Goal: Information Seeking & Learning: Learn about a topic

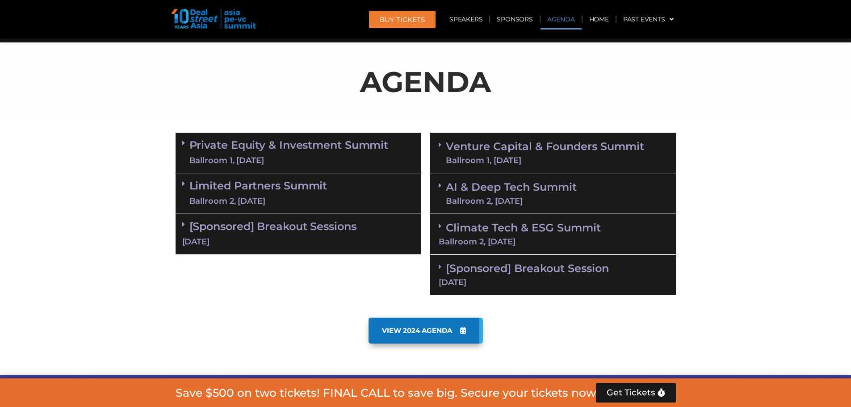
scroll to position [417, 0]
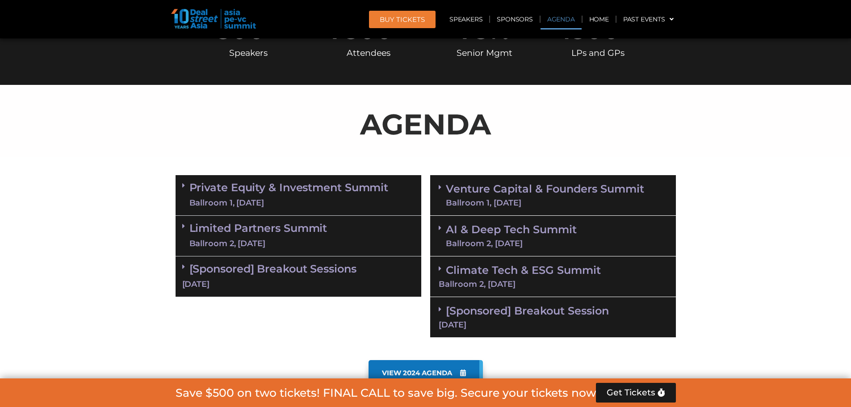
click at [305, 189] on link "Private Equity & Investment Summit Ballroom 1, [DATE]" at bounding box center [288, 195] width 199 height 27
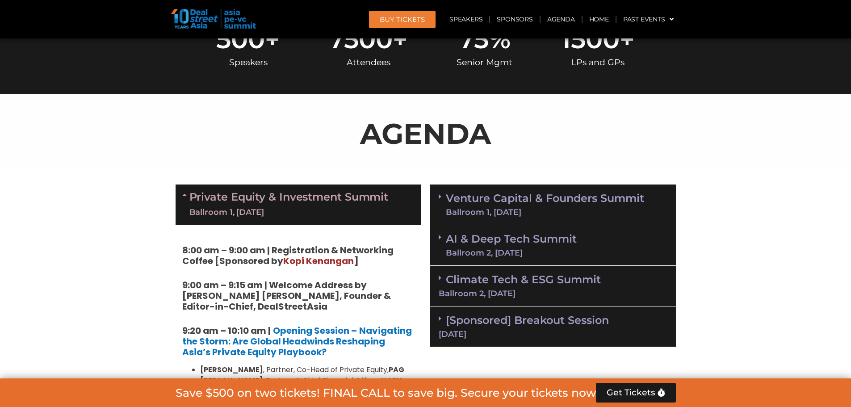
scroll to position [506, 0]
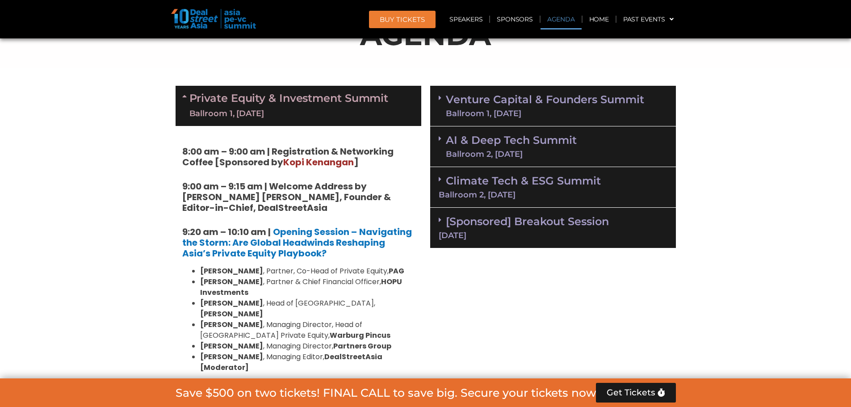
click at [178, 99] on div "Private Equity & Investment Summit Ballroom 1, [DATE]" at bounding box center [299, 106] width 246 height 40
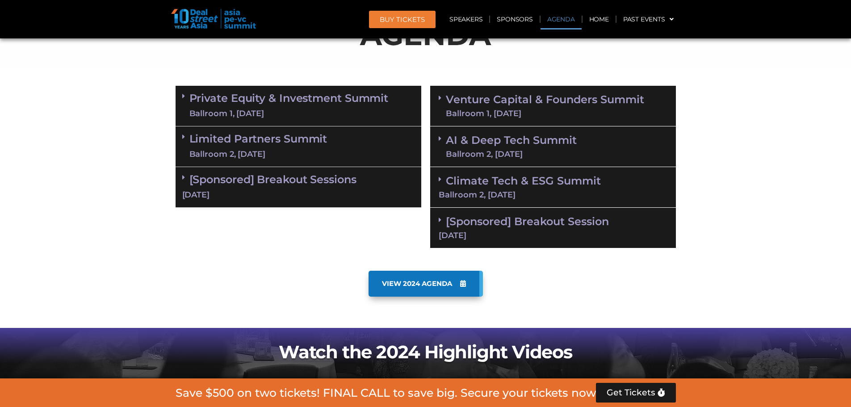
click at [237, 135] on link "Limited Partners [GEOGRAPHIC_DATA] 2, [DATE]" at bounding box center [258, 146] width 138 height 27
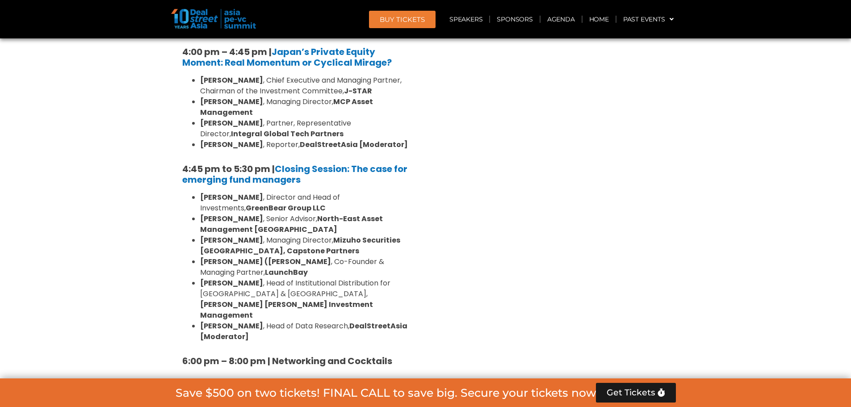
scroll to position [1355, 0]
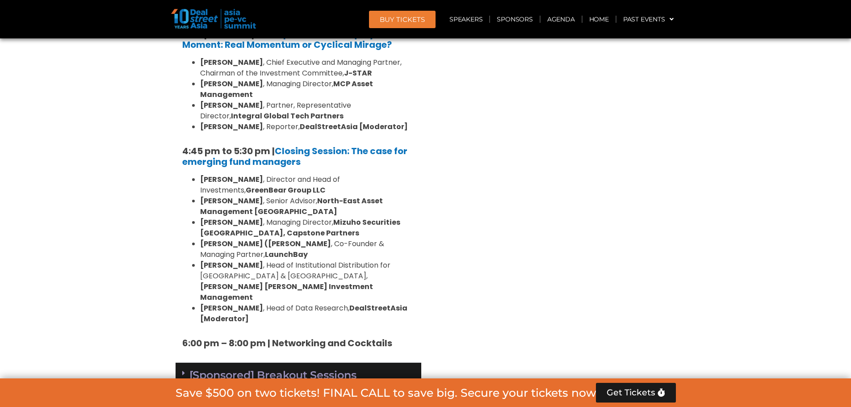
click at [289, 369] on link "[Sponsored] Breakout Sessions [DATE]" at bounding box center [298, 383] width 232 height 28
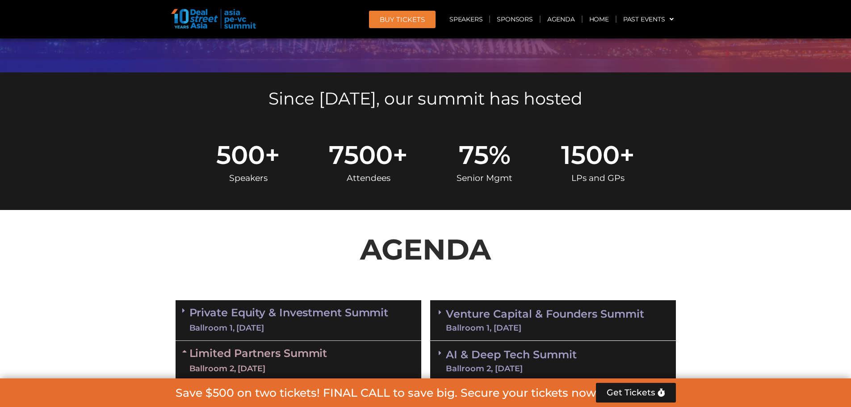
scroll to position [506, 0]
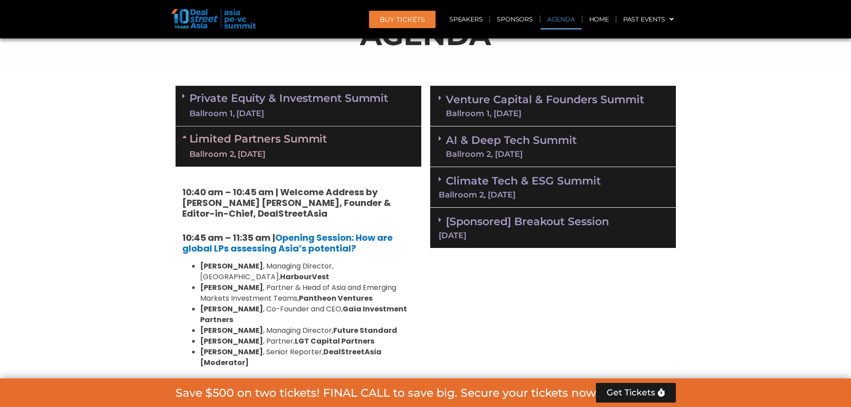
click at [352, 106] on link "Private Equity & Investment Summit Ballroom 1, [DATE]" at bounding box center [288, 105] width 199 height 27
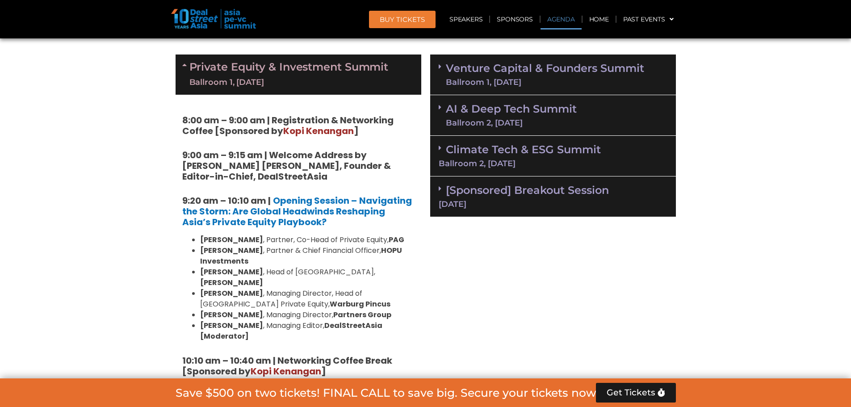
scroll to position [551, 0]
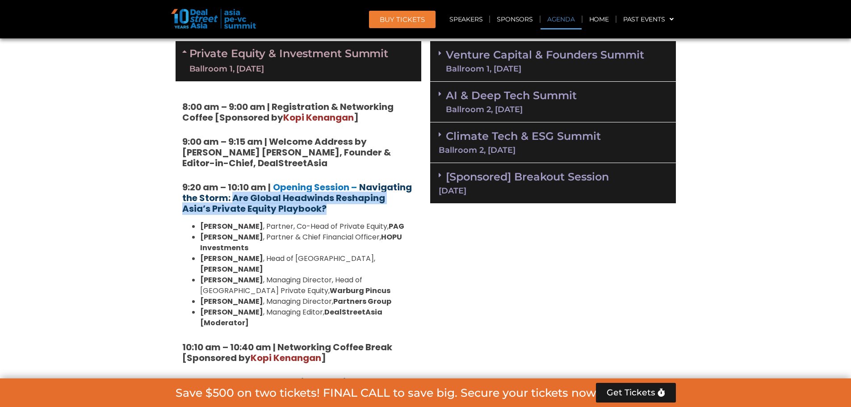
drag, startPoint x: 313, startPoint y: 210, endPoint x: 231, endPoint y: 198, distance: 82.6
click at [231, 198] on h5 "9:20 am – 10:10 am | Opening Session – Navigating the Storm: Are Global Headwin…" at bounding box center [298, 198] width 232 height 32
copy strong "Are Global Headwinds Reshaping Asia’s Private Equity Playbook?"
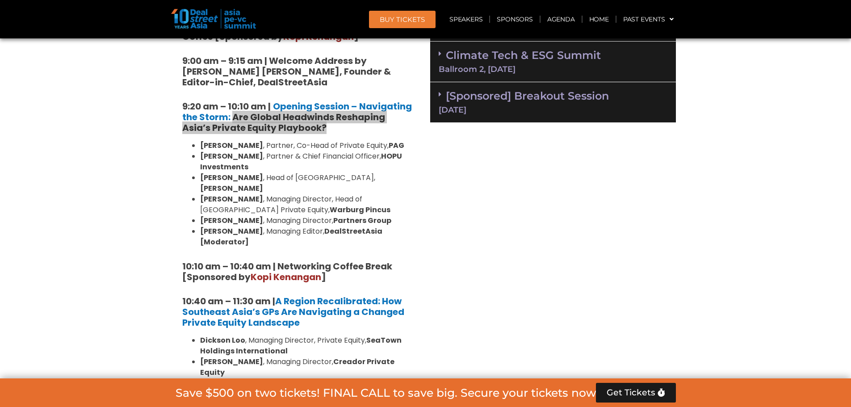
scroll to position [640, 0]
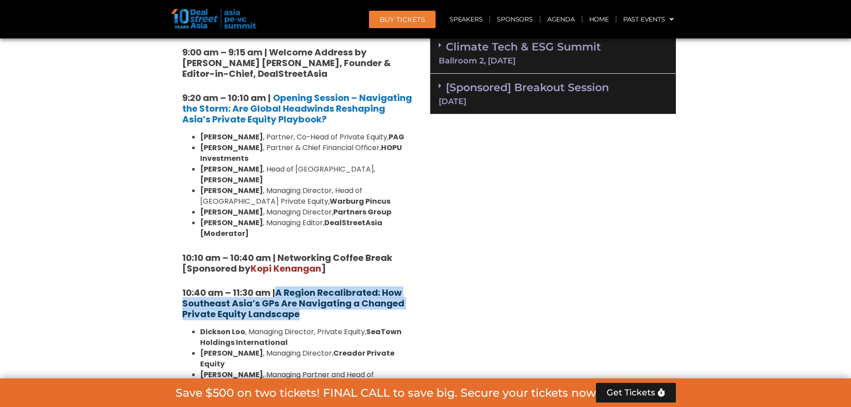
drag, startPoint x: 351, startPoint y: 292, endPoint x: 279, endPoint y: 270, distance: 75.2
click at [279, 287] on h5 "10:40 am – 11:30 am | A Region Recalibrated: How Southeast Asia’s GPs Are Navig…" at bounding box center [298, 303] width 232 height 32
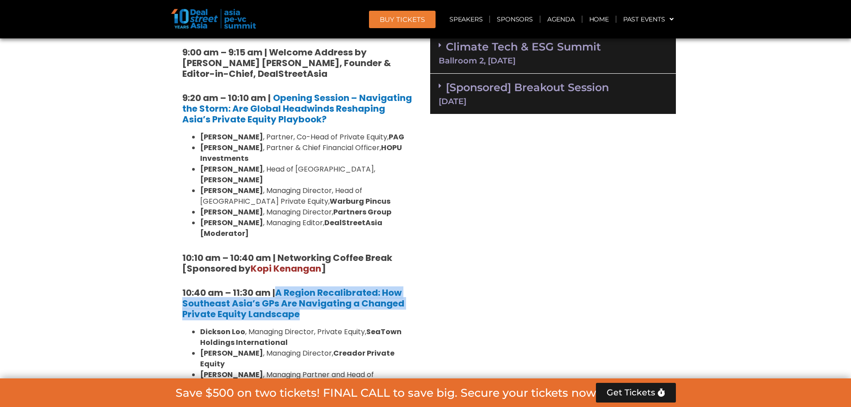
click at [321, 293] on h5 "10:40 am – 11:30 am | A Region Recalibrated: How Southeast Asia’s GPs Are Navig…" at bounding box center [298, 303] width 232 height 32
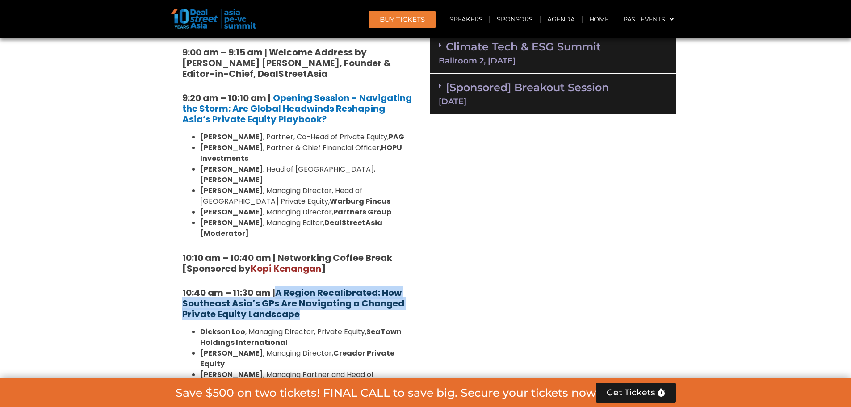
drag, startPoint x: 315, startPoint y: 294, endPoint x: 280, endPoint y: 269, distance: 43.5
click at [280, 287] on h5 "10:40 am – 11:30 am | A Region Recalibrated: How Southeast Asia’s GPs Are Navig…" at bounding box center [298, 303] width 232 height 32
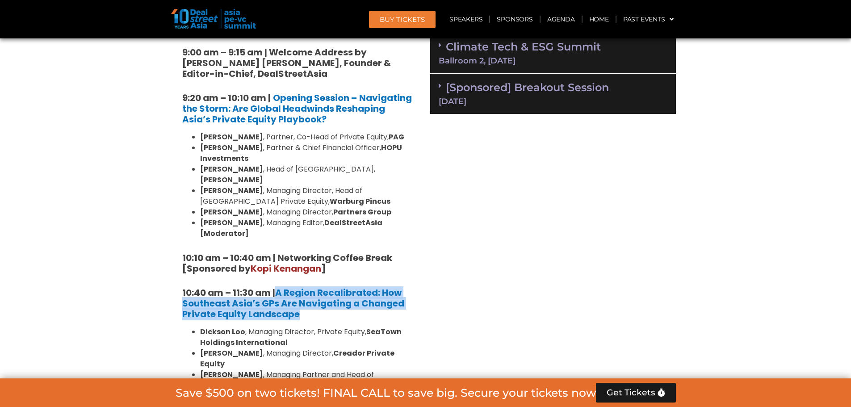
copy strong "A Region Recalibrated: How Southeast Asia’s GPs Are Navigating a Changed Privat…"
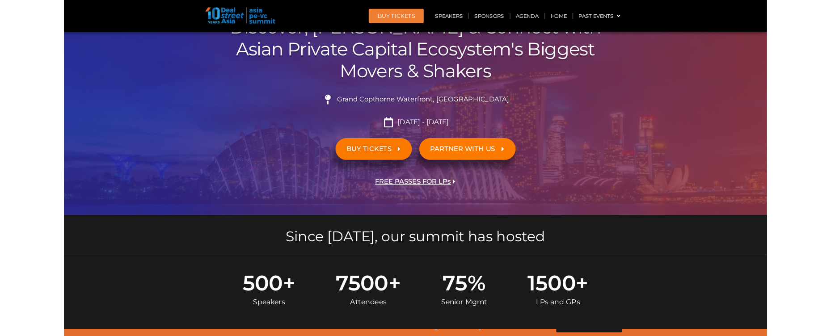
scroll to position [0, 0]
